Goal: Information Seeking & Learning: Learn about a topic

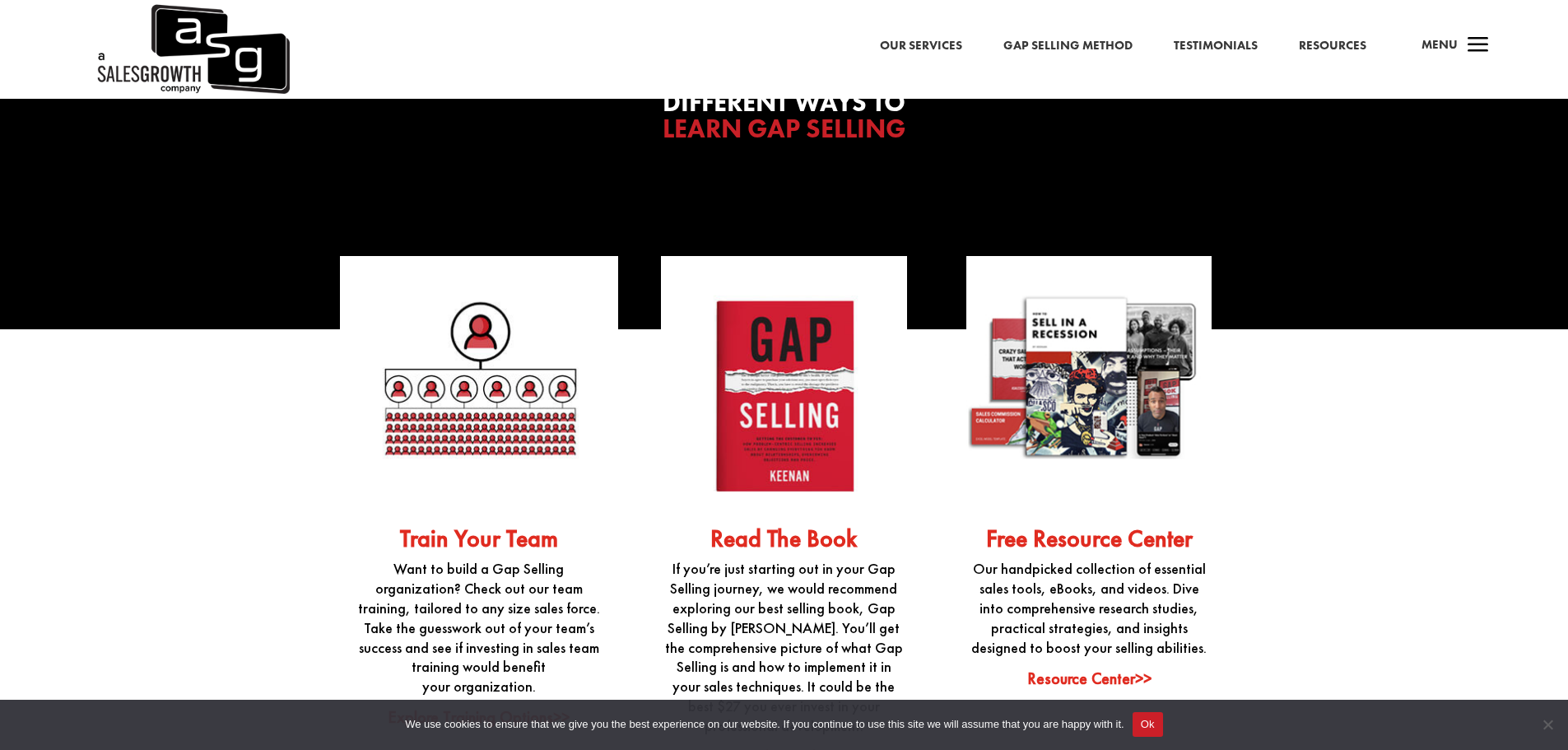
scroll to position [4114, 0]
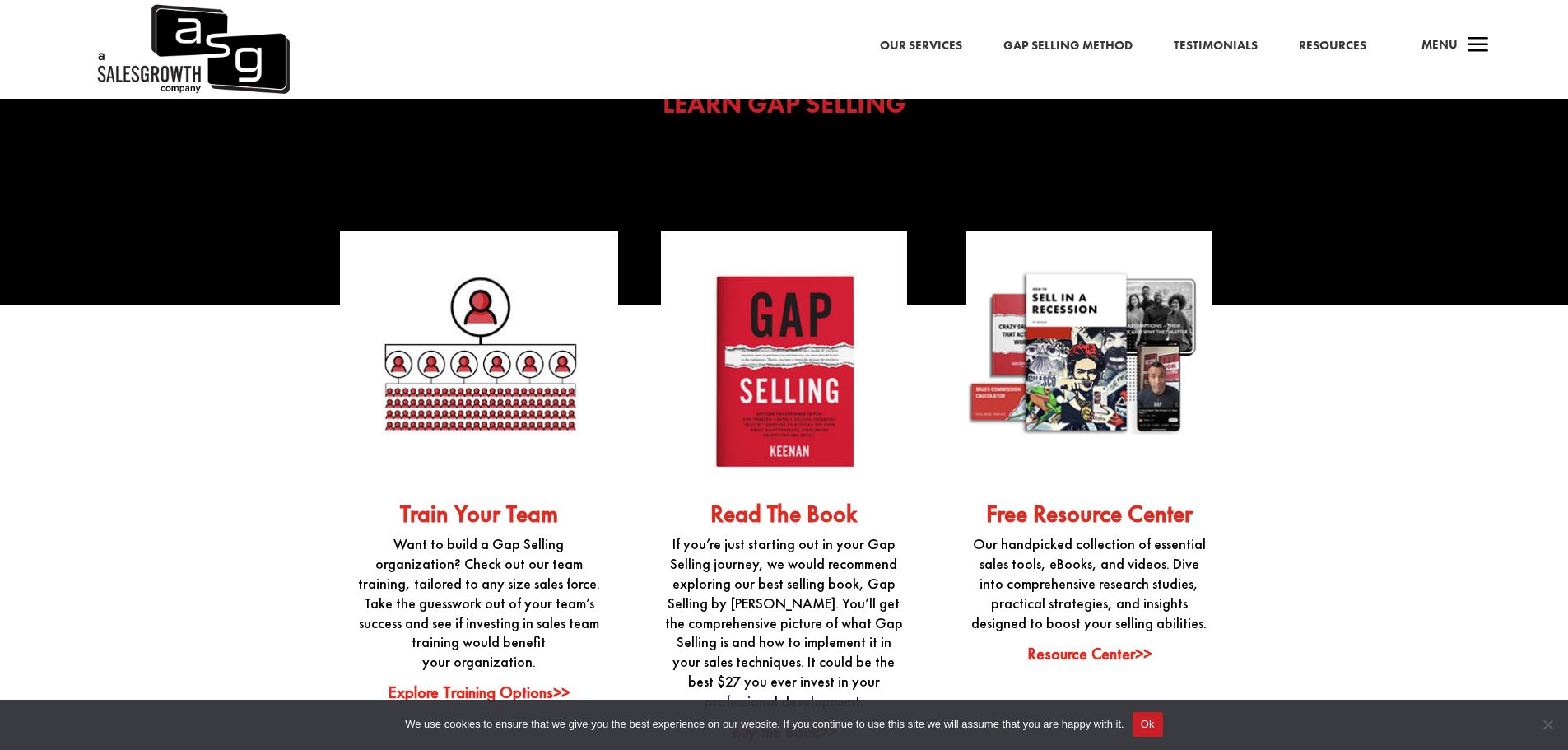
click at [486, 681] on link "Explore Training Options>>" at bounding box center [478, 692] width 182 height 22
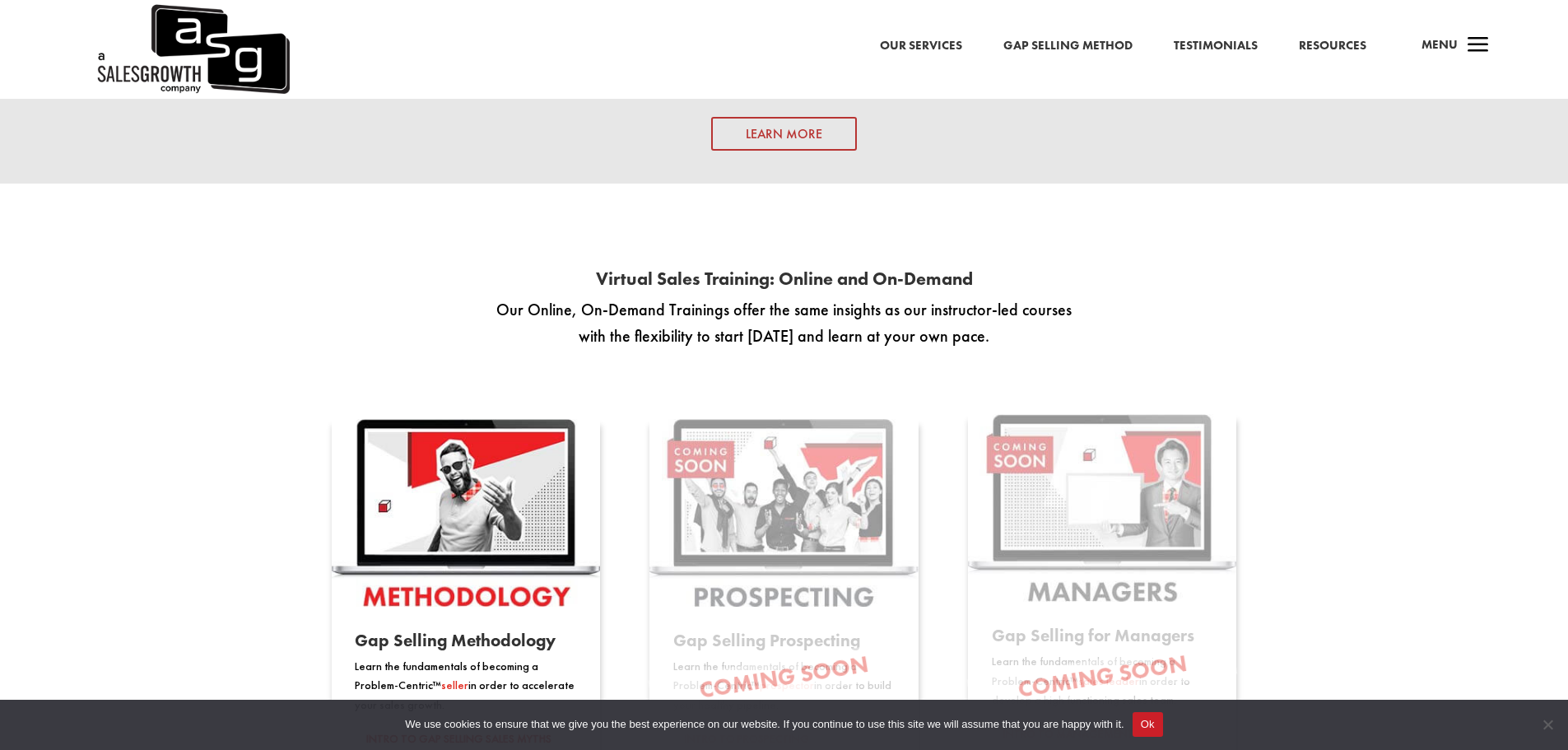
scroll to position [2551, 0]
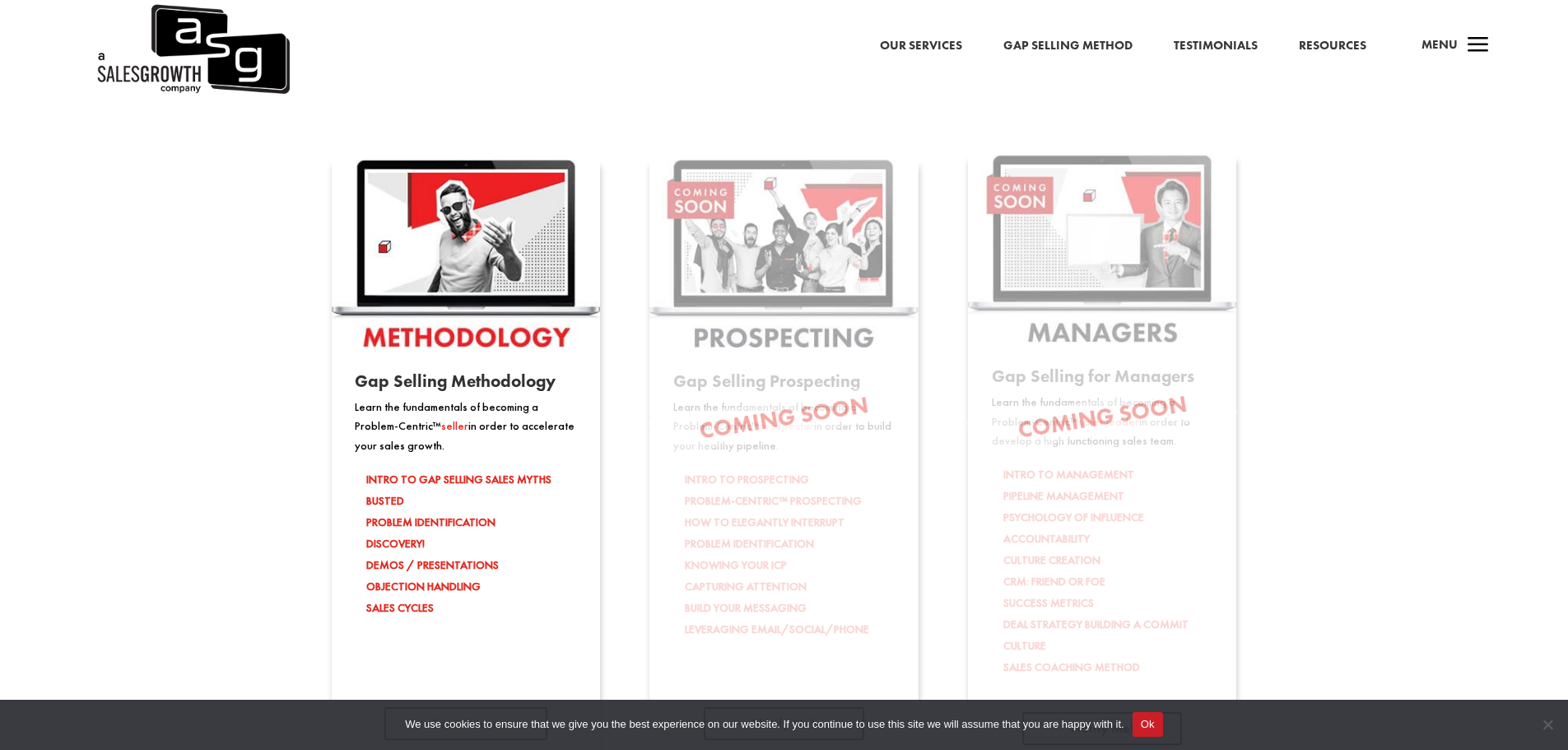
click at [937, 47] on link "Our Services" at bounding box center [921, 46] width 83 height 22
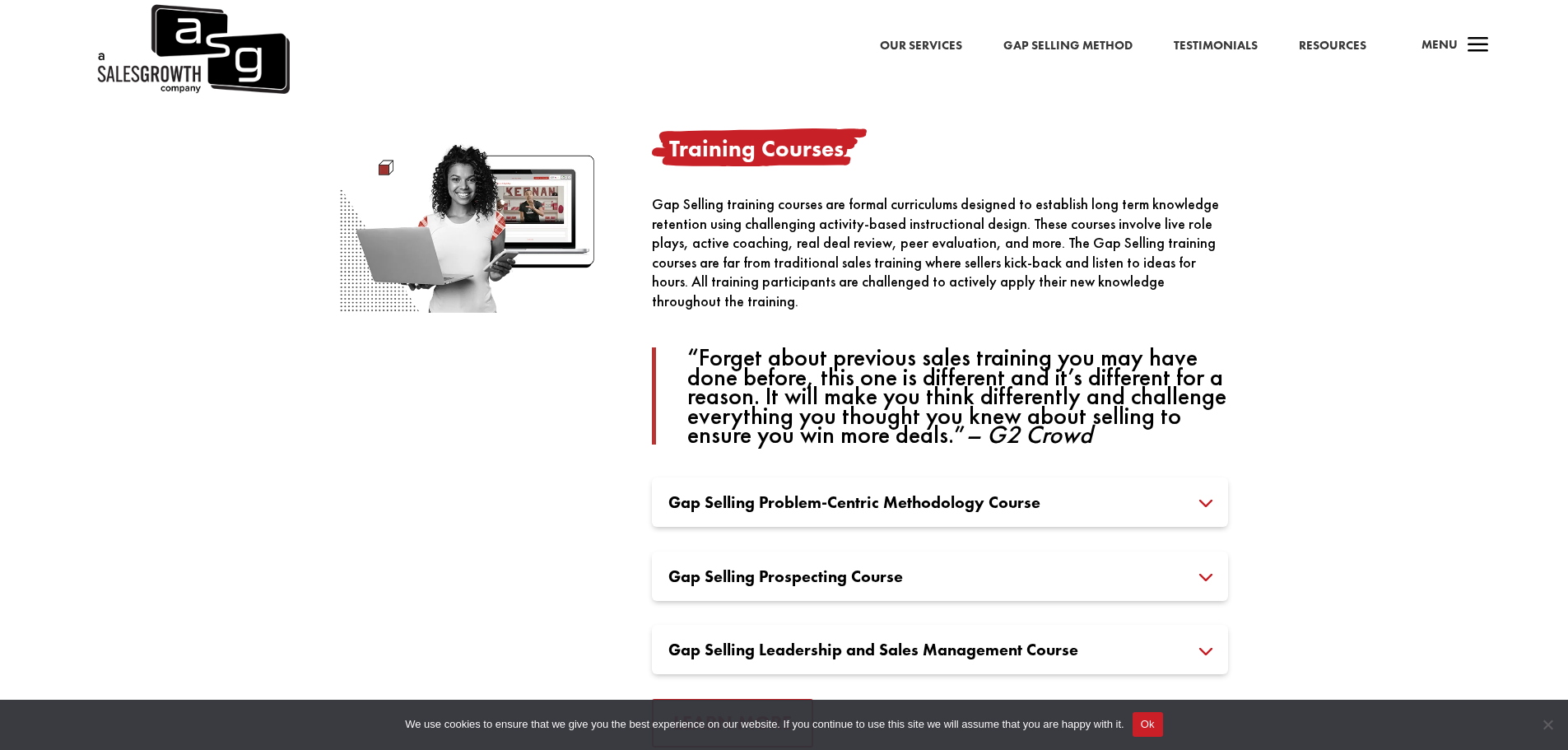
scroll to position [1069, 0]
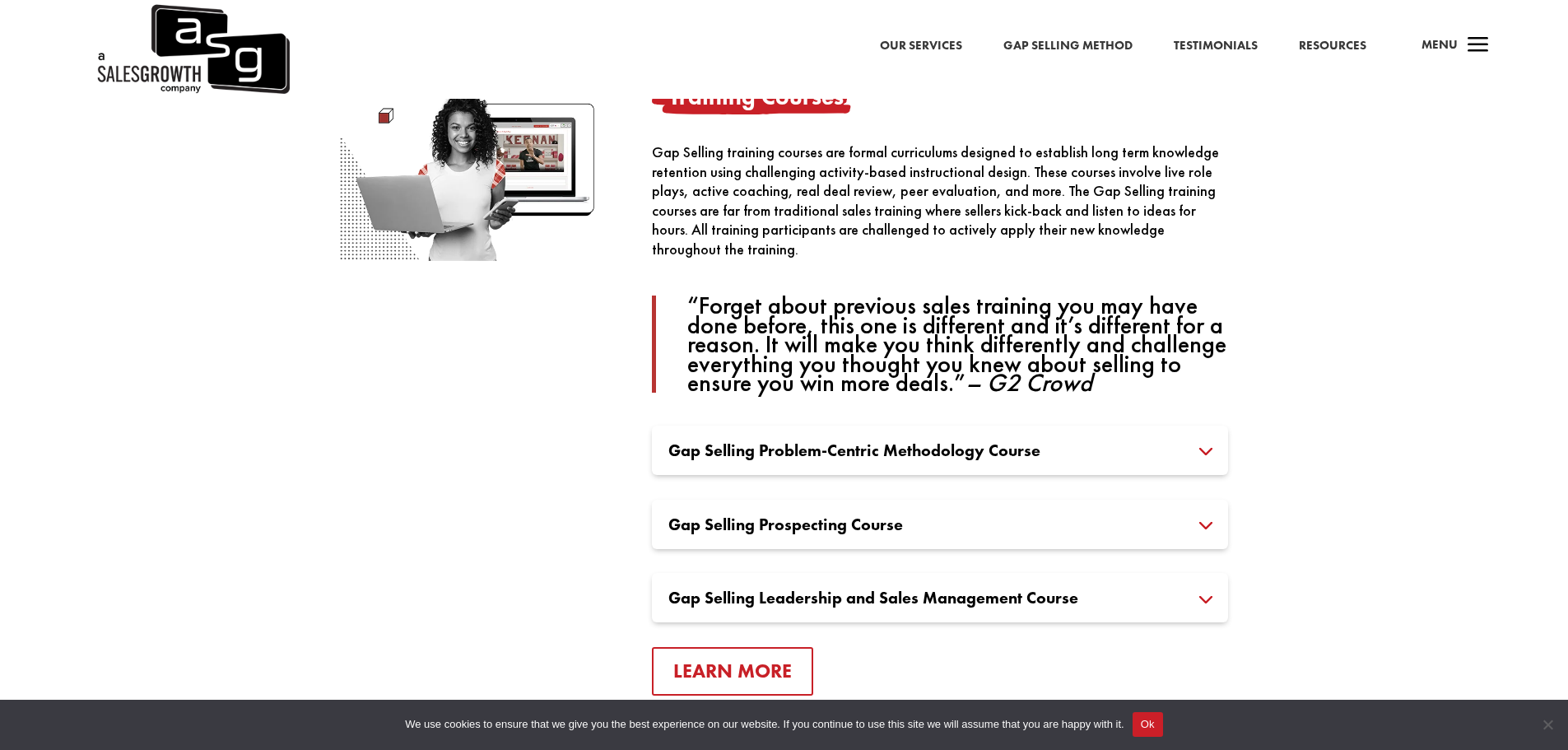
click at [1211, 452] on h3 "Gap Selling Problem-Centric Methodology Course" at bounding box center [940, 449] width 543 height 17
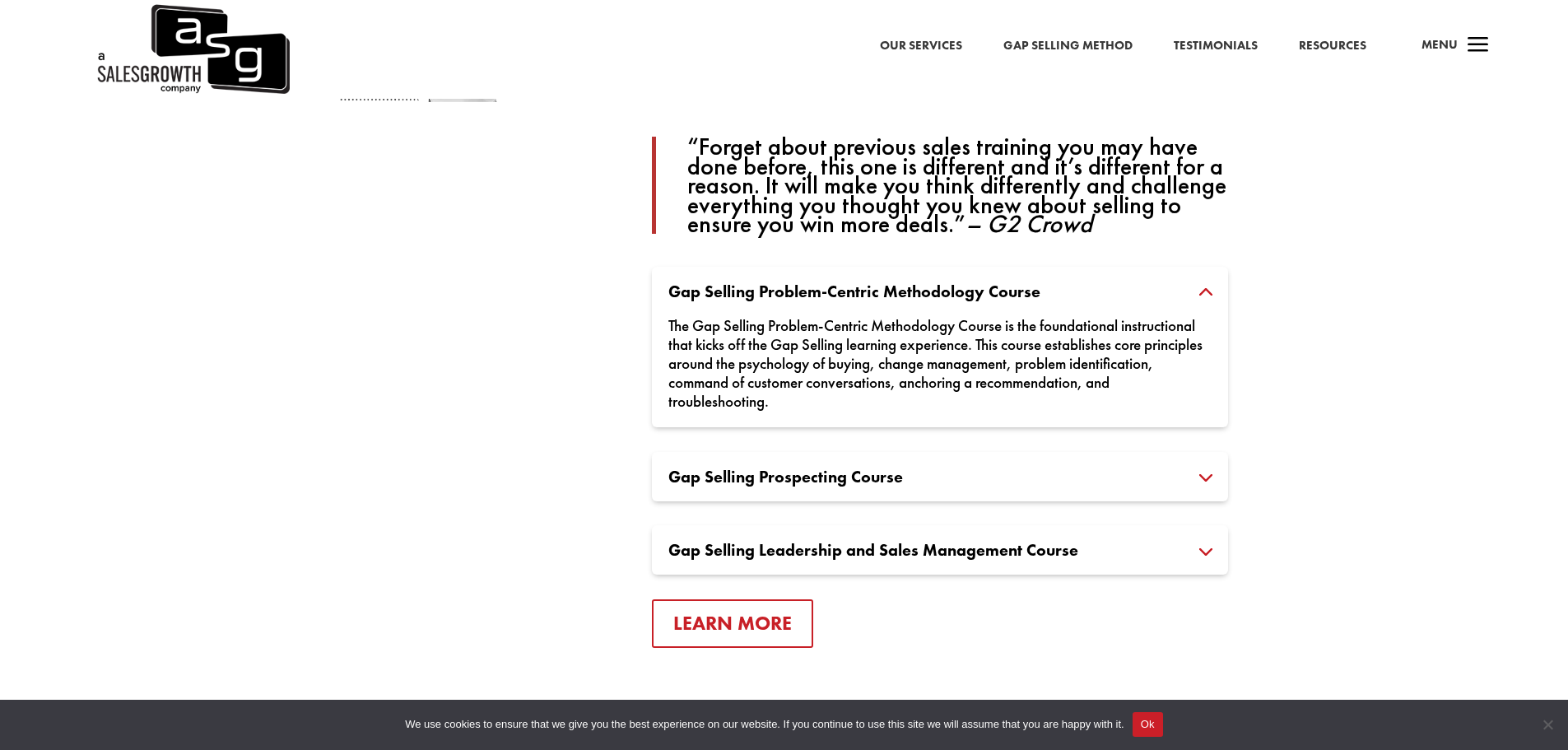
scroll to position [1235, 0]
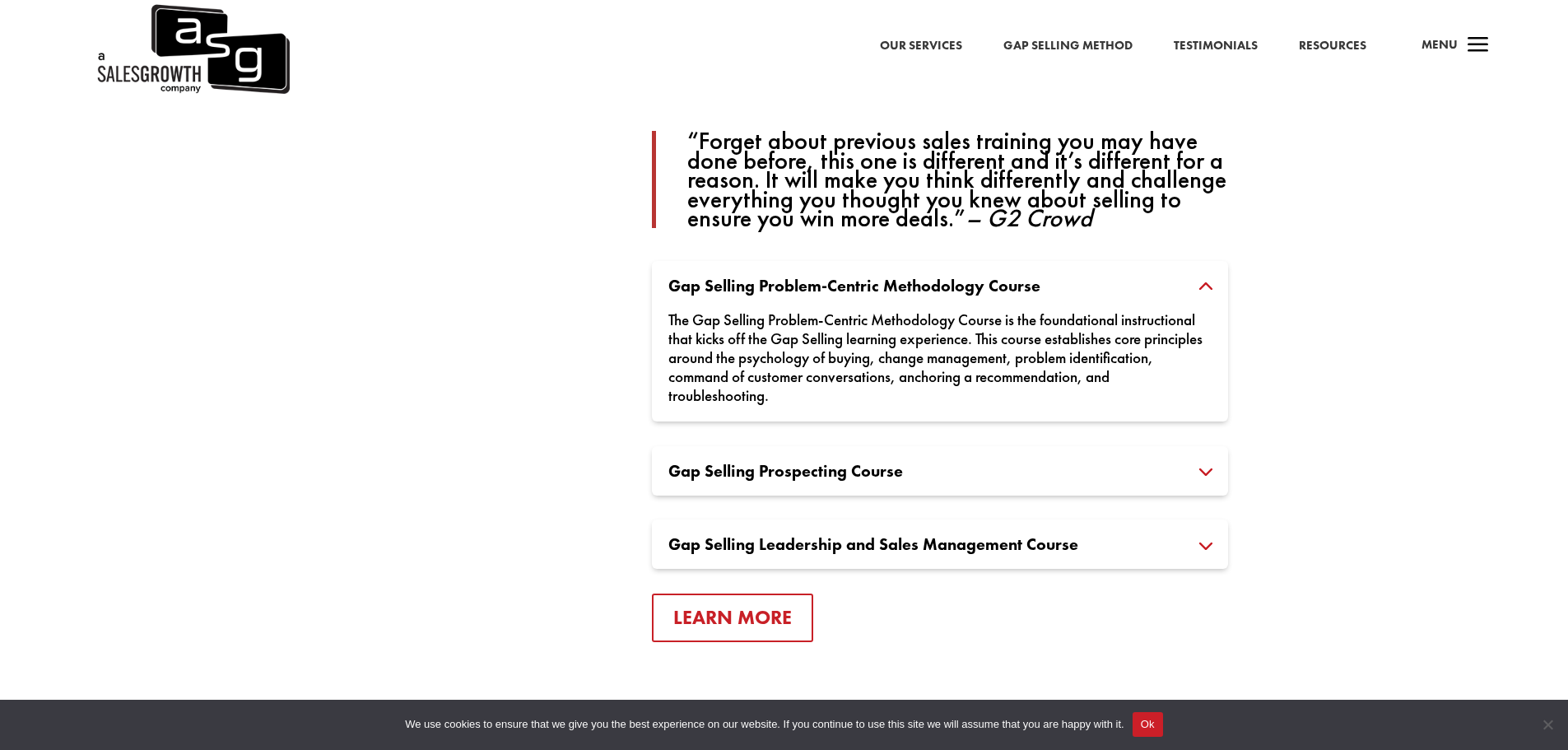
click at [1211, 470] on h3 "Gap Selling Prospecting Course" at bounding box center [940, 470] width 543 height 17
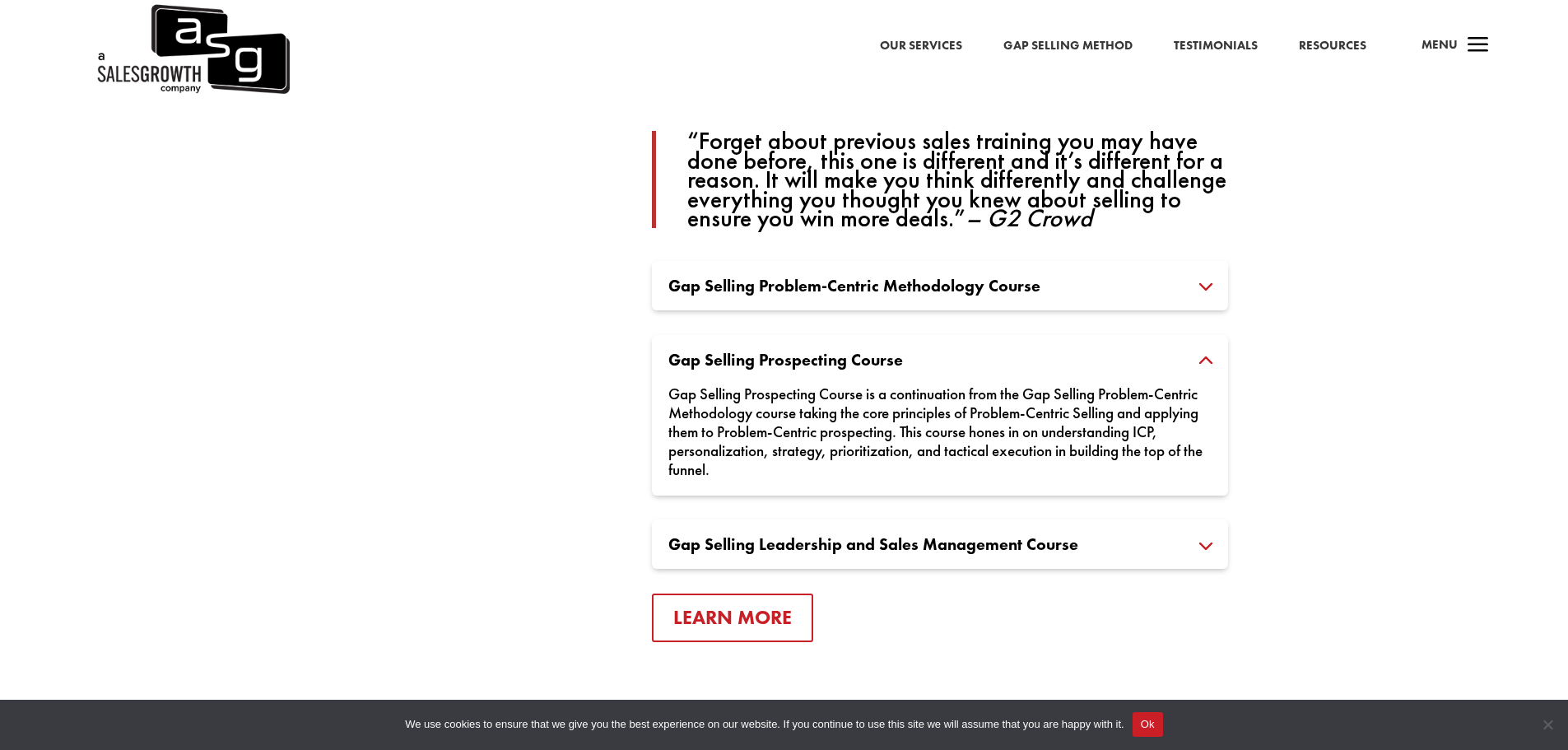
click at [1211, 536] on h3 "Gap Selling Leadership and Sales Management Course" at bounding box center [940, 544] width 543 height 17
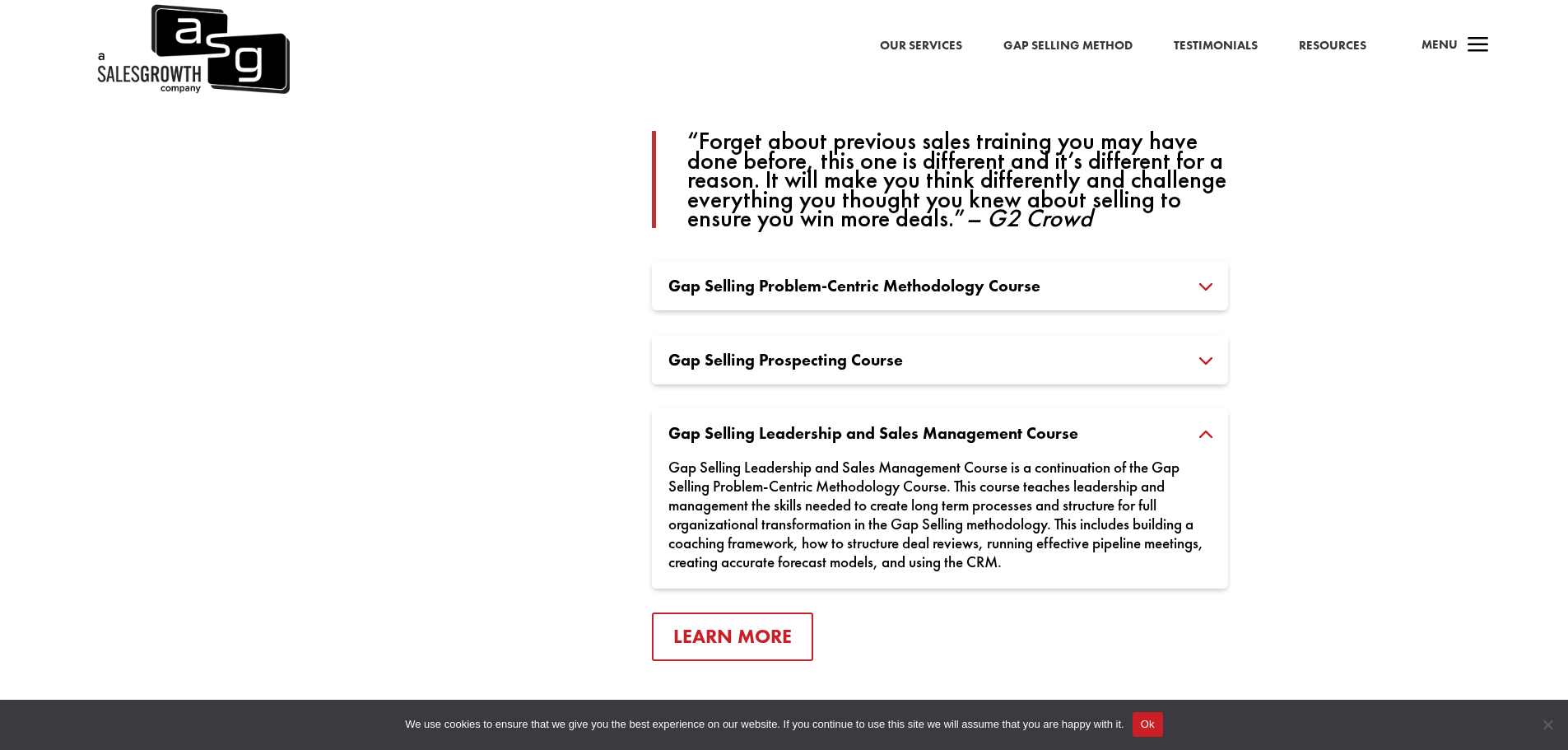
click at [1166, 300] on div "Gap Selling Problem-Centric Methodology Course The Gap Selling Problem-Centric …" at bounding box center [940, 285] width 576 height 49
click at [1191, 286] on h3 "Gap Selling Problem-Centric Methodology Course" at bounding box center [940, 285] width 543 height 17
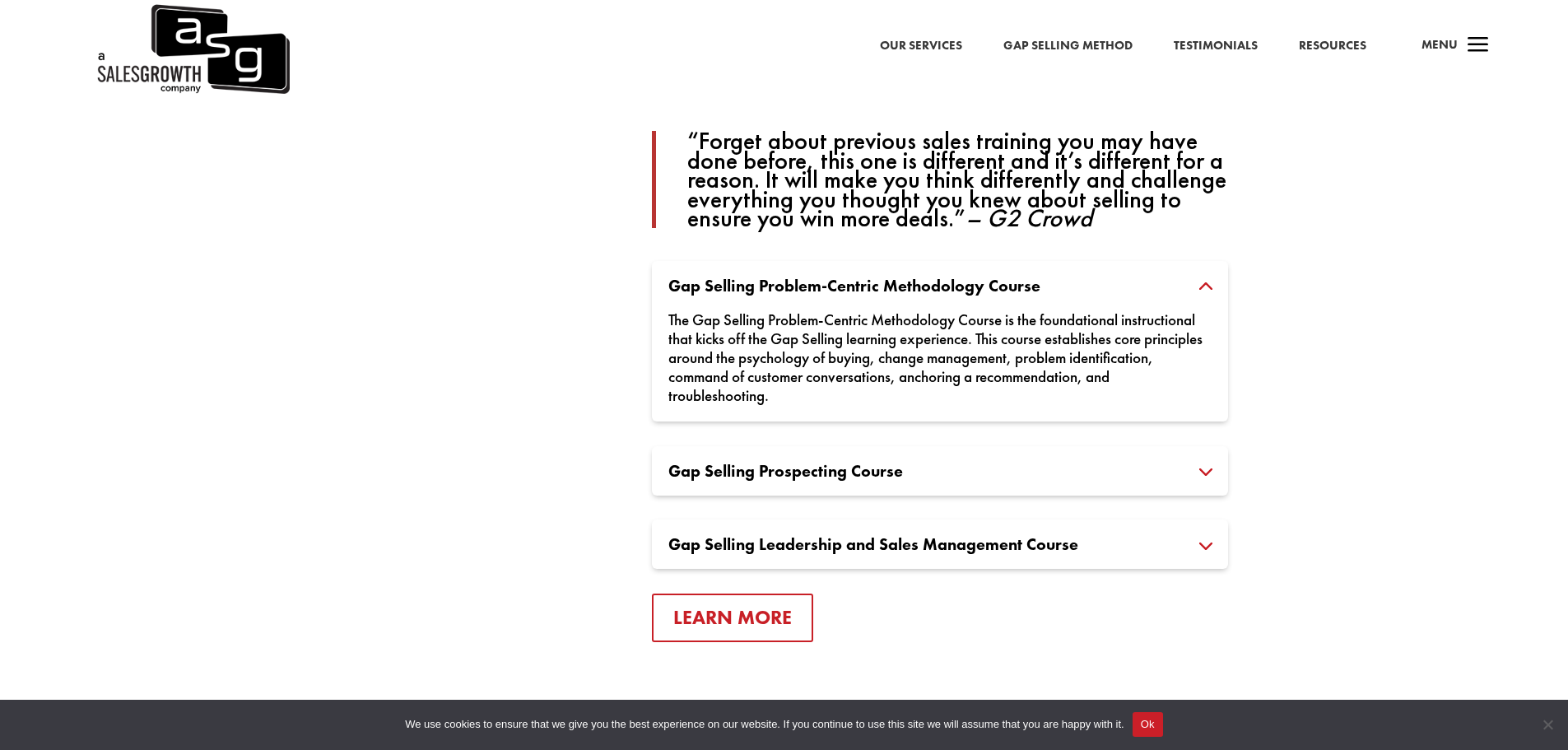
click at [726, 609] on link "Learn More" at bounding box center [732, 616] width 161 height 48
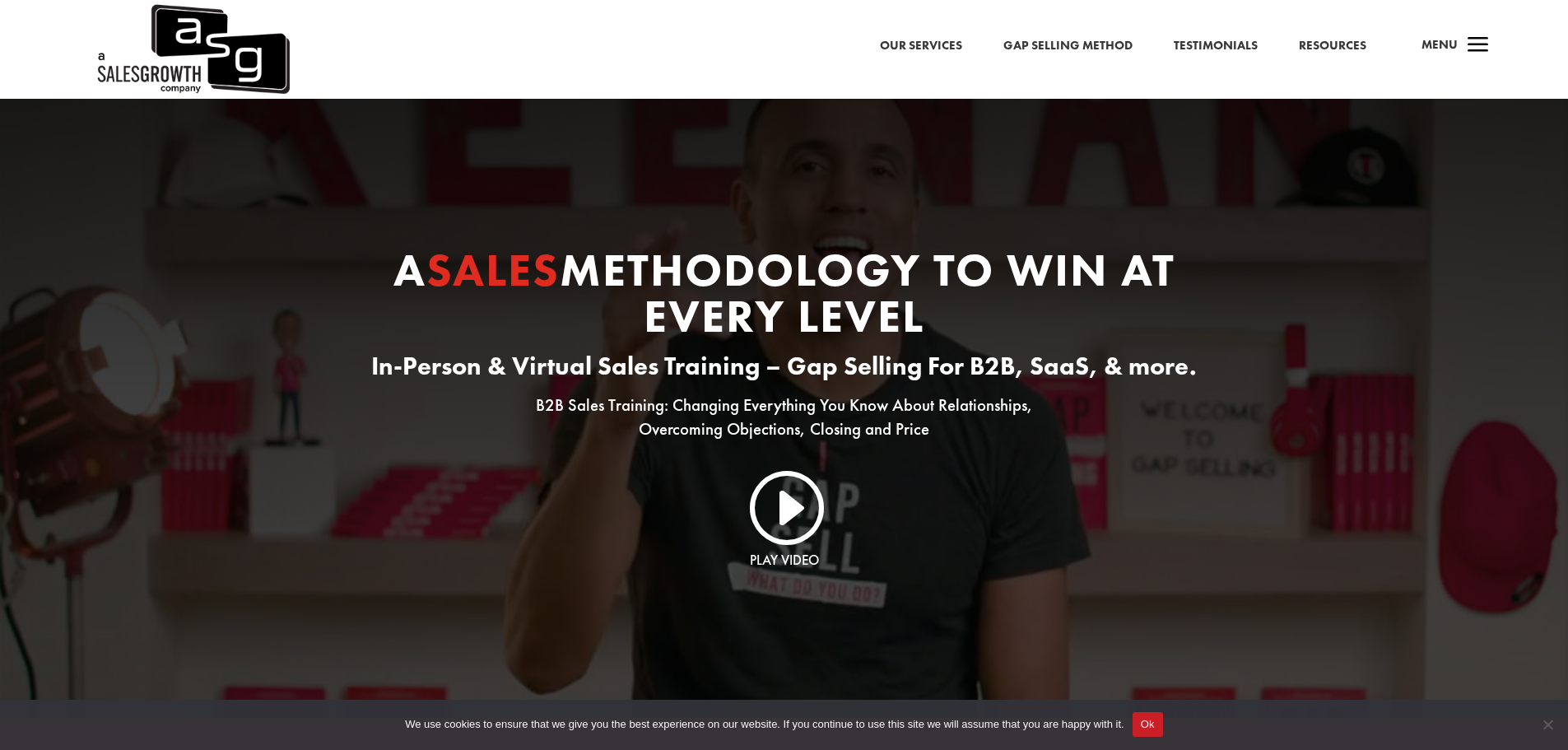
click at [779, 534] on link "I" at bounding box center [784, 505] width 79 height 79
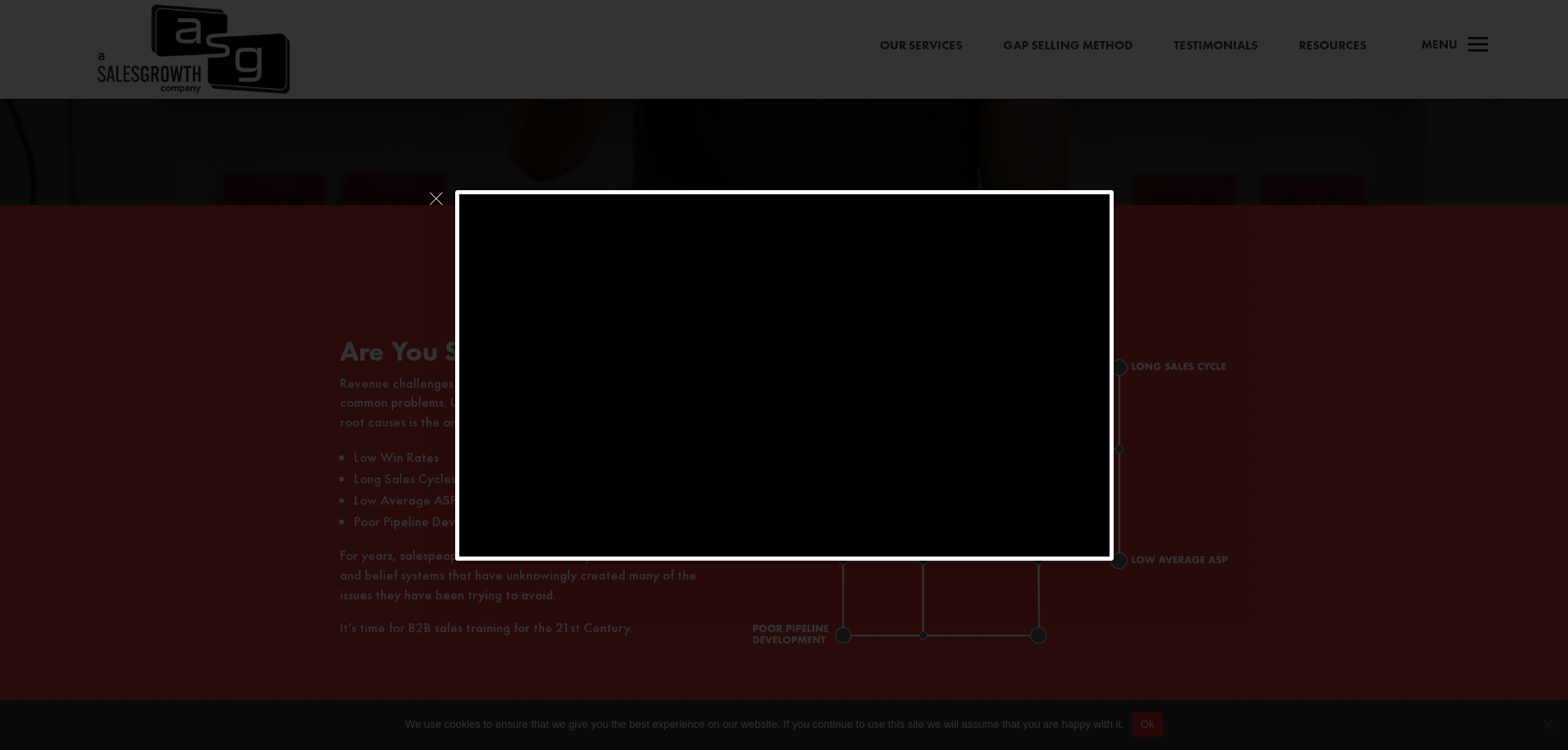
scroll to position [412, 0]
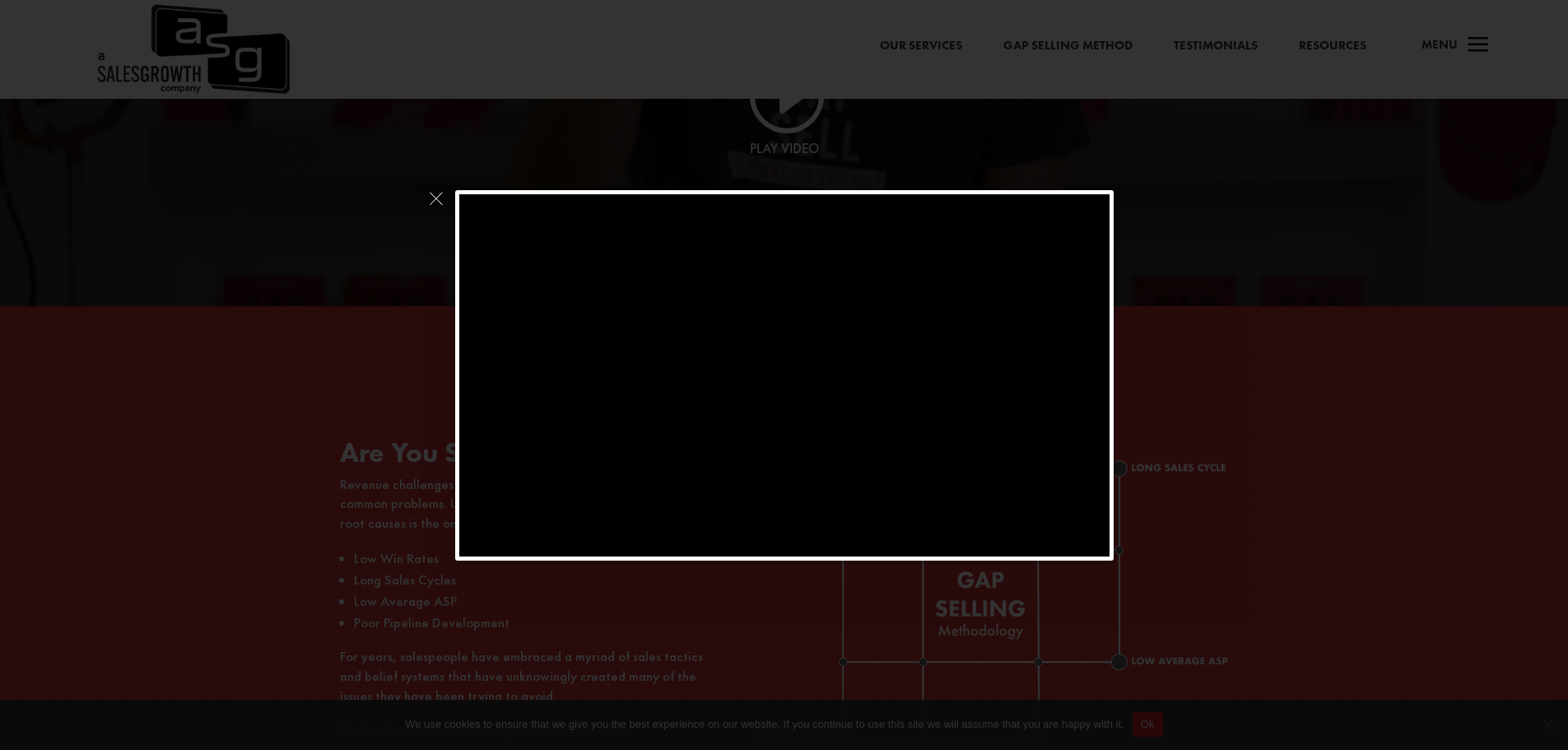
click at [140, 120] on div at bounding box center [784, 375] width 1568 height 750
